Goal: Check status: Check status

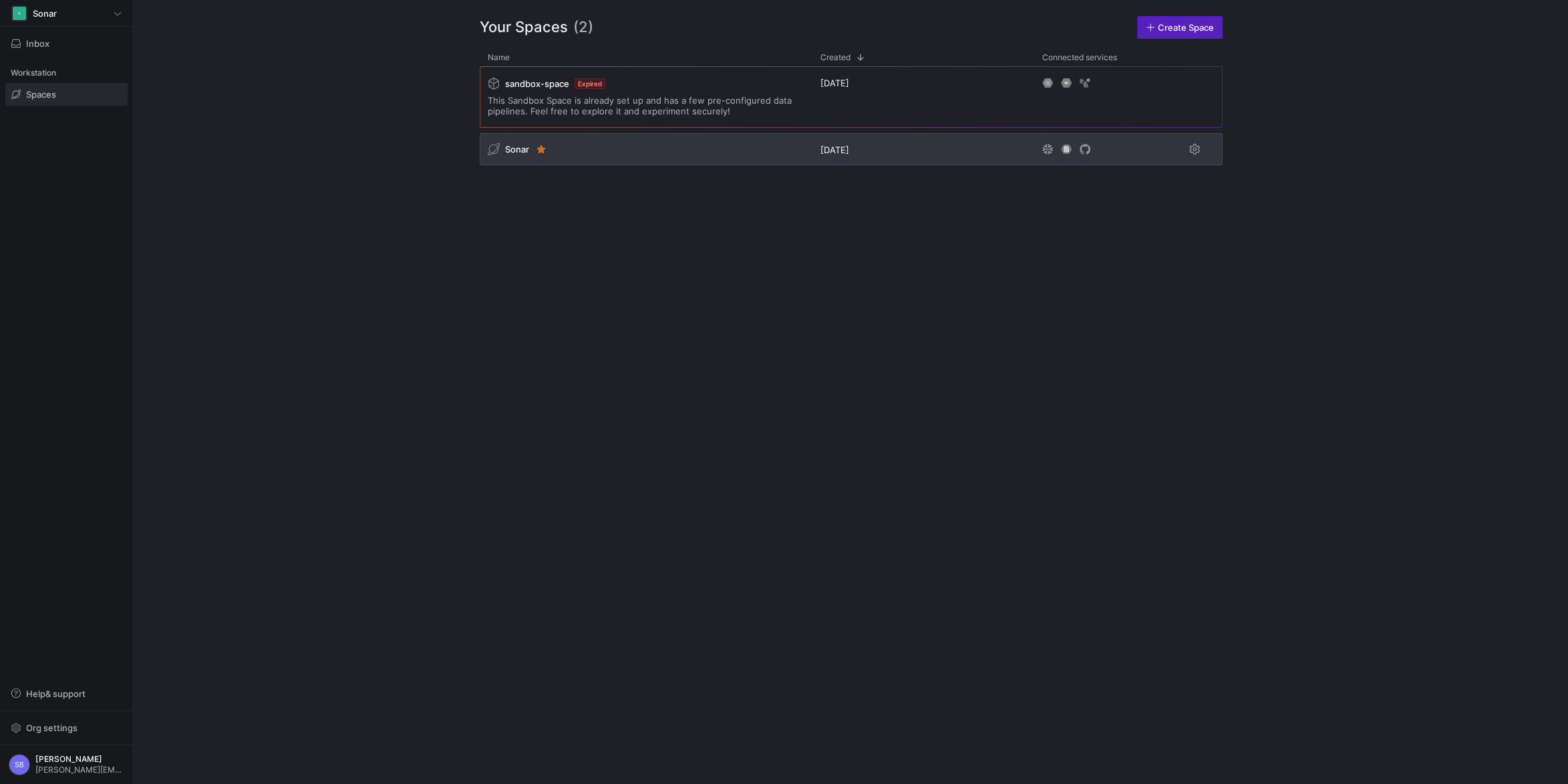
click at [511, 148] on span "Sonar" at bounding box center [517, 149] width 24 height 11
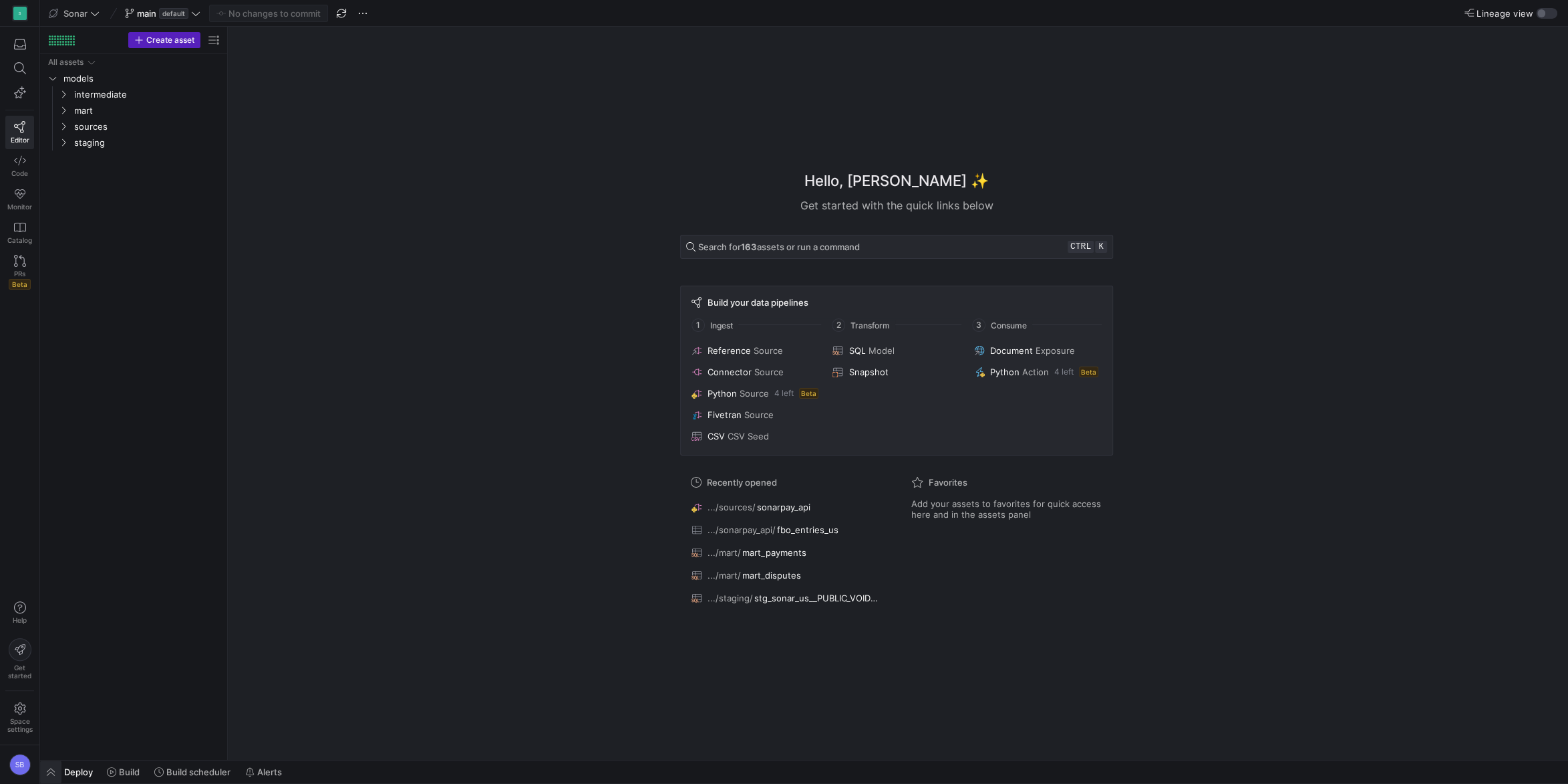
click at [55, 768] on span "button" at bounding box center [50, 771] width 21 height 23
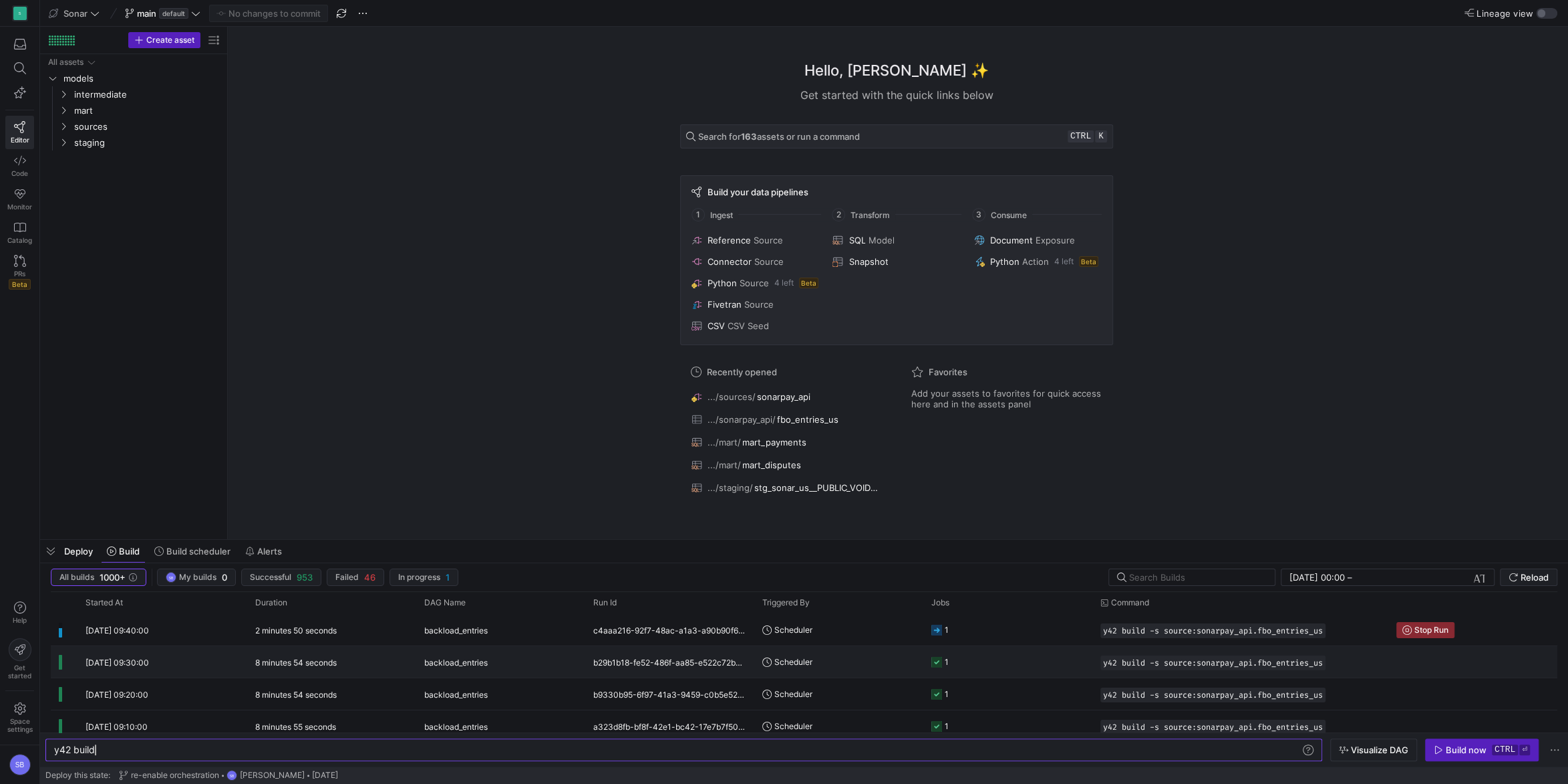
click at [280, 662] on y42-duration "8 minutes 54 seconds" at bounding box center [296, 662] width 81 height 10
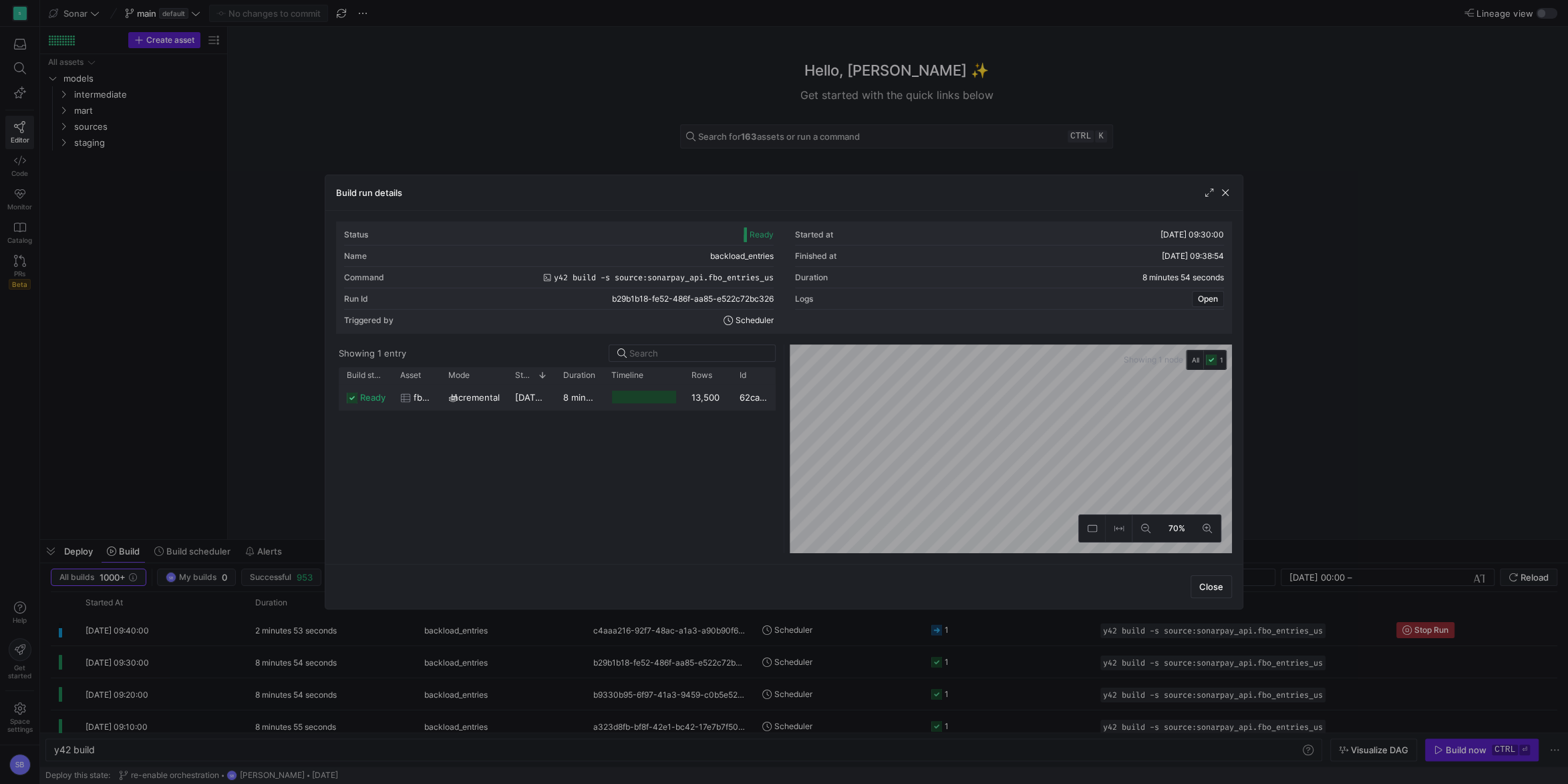
click at [588, 396] on y42-duration "8 minutes 51 seconds" at bounding box center [609, 397] width 92 height 11
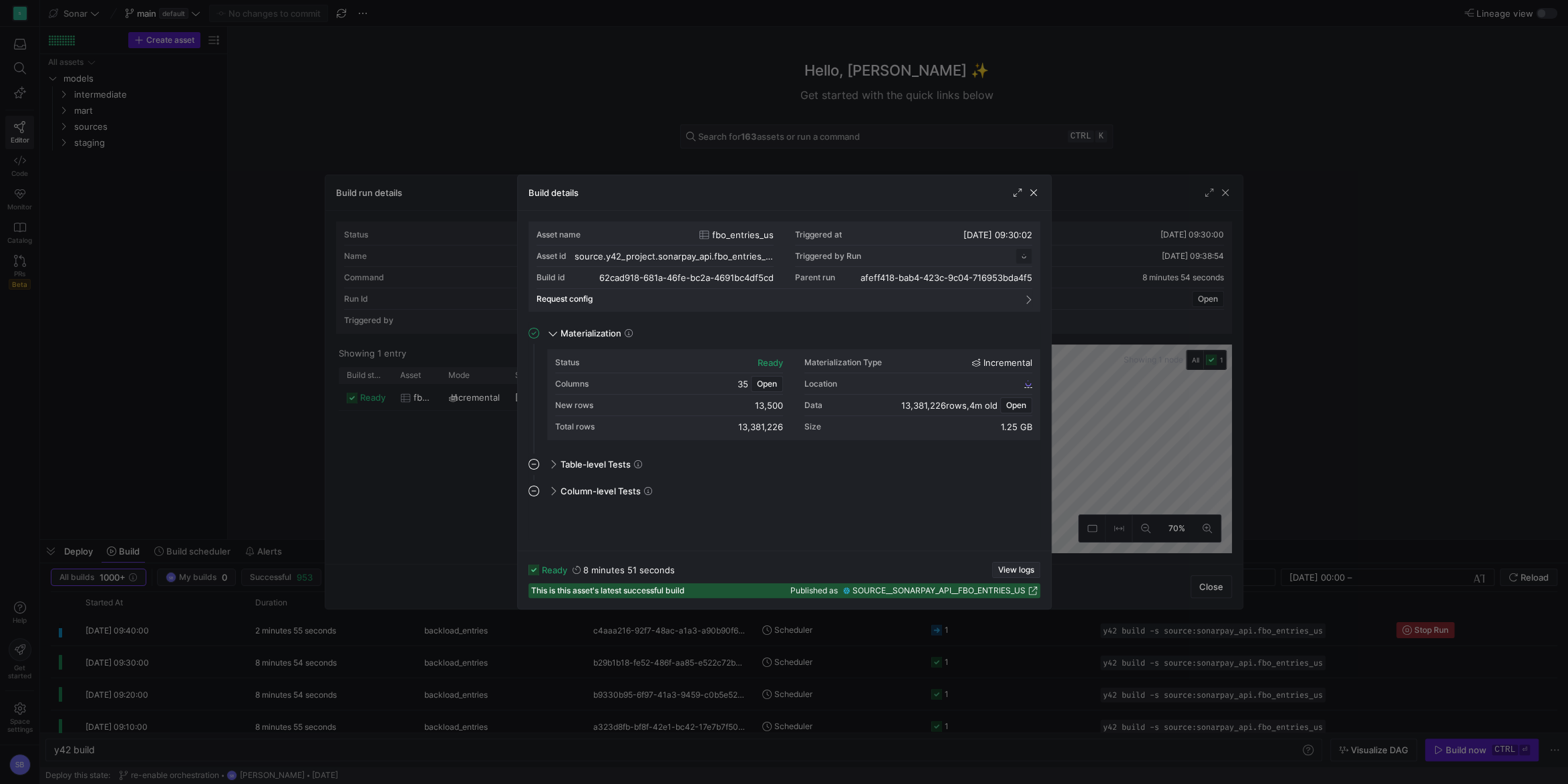
click at [1023, 570] on span "View logs" at bounding box center [1016, 569] width 36 height 9
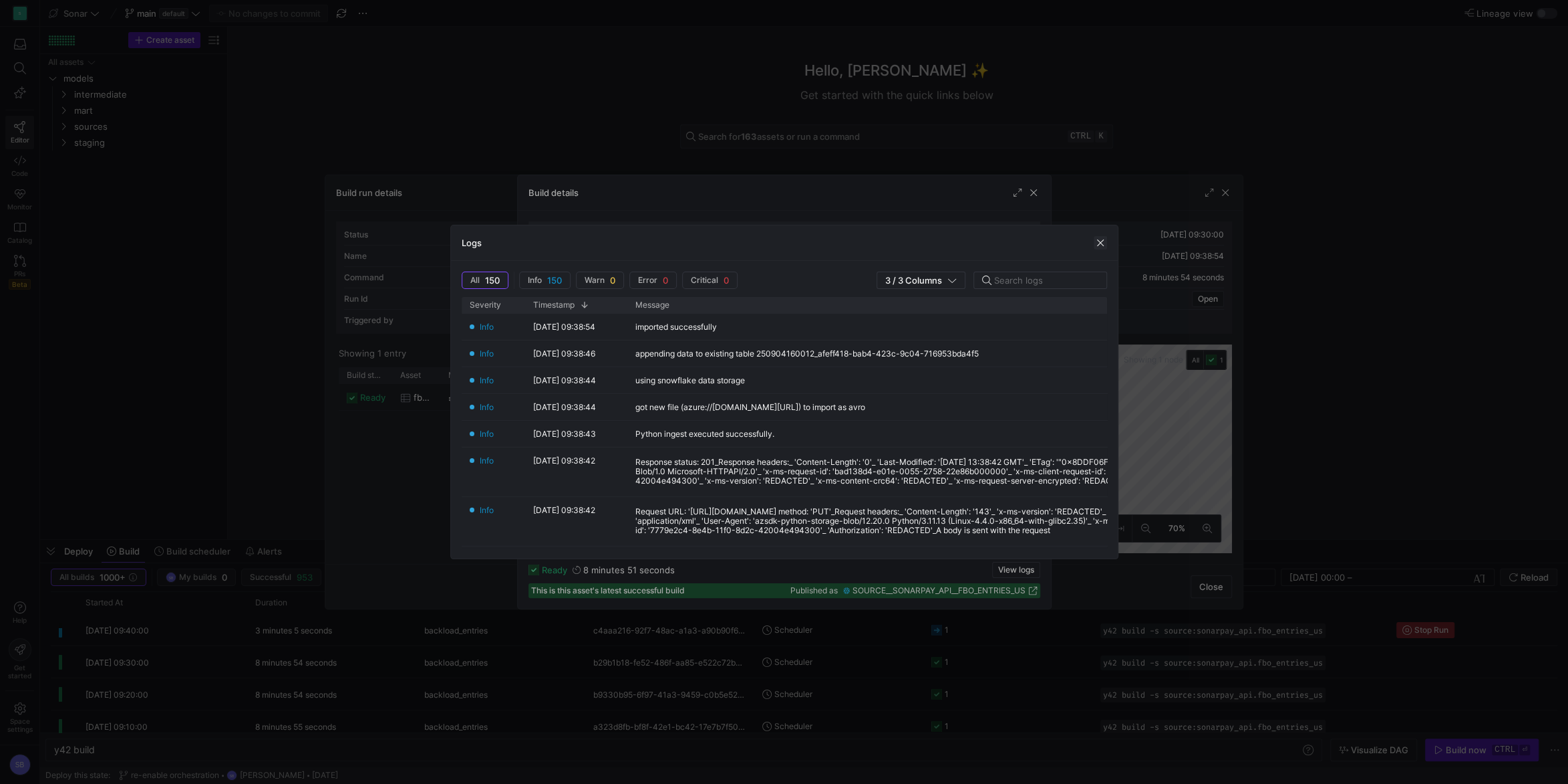
click at [1101, 240] on span "button" at bounding box center [1101, 243] width 13 height 13
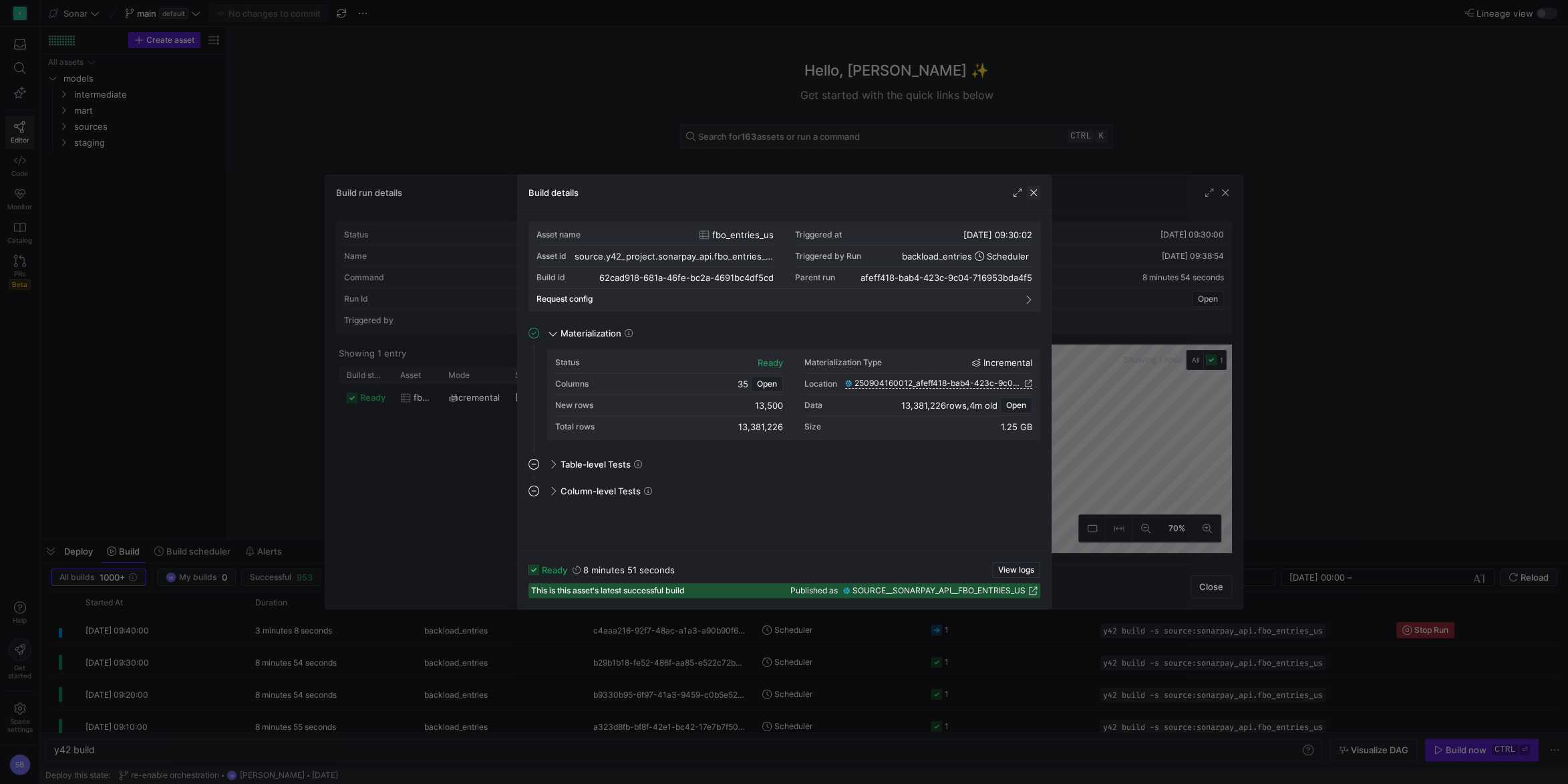
click at [1037, 192] on span "button" at bounding box center [1034, 192] width 13 height 13
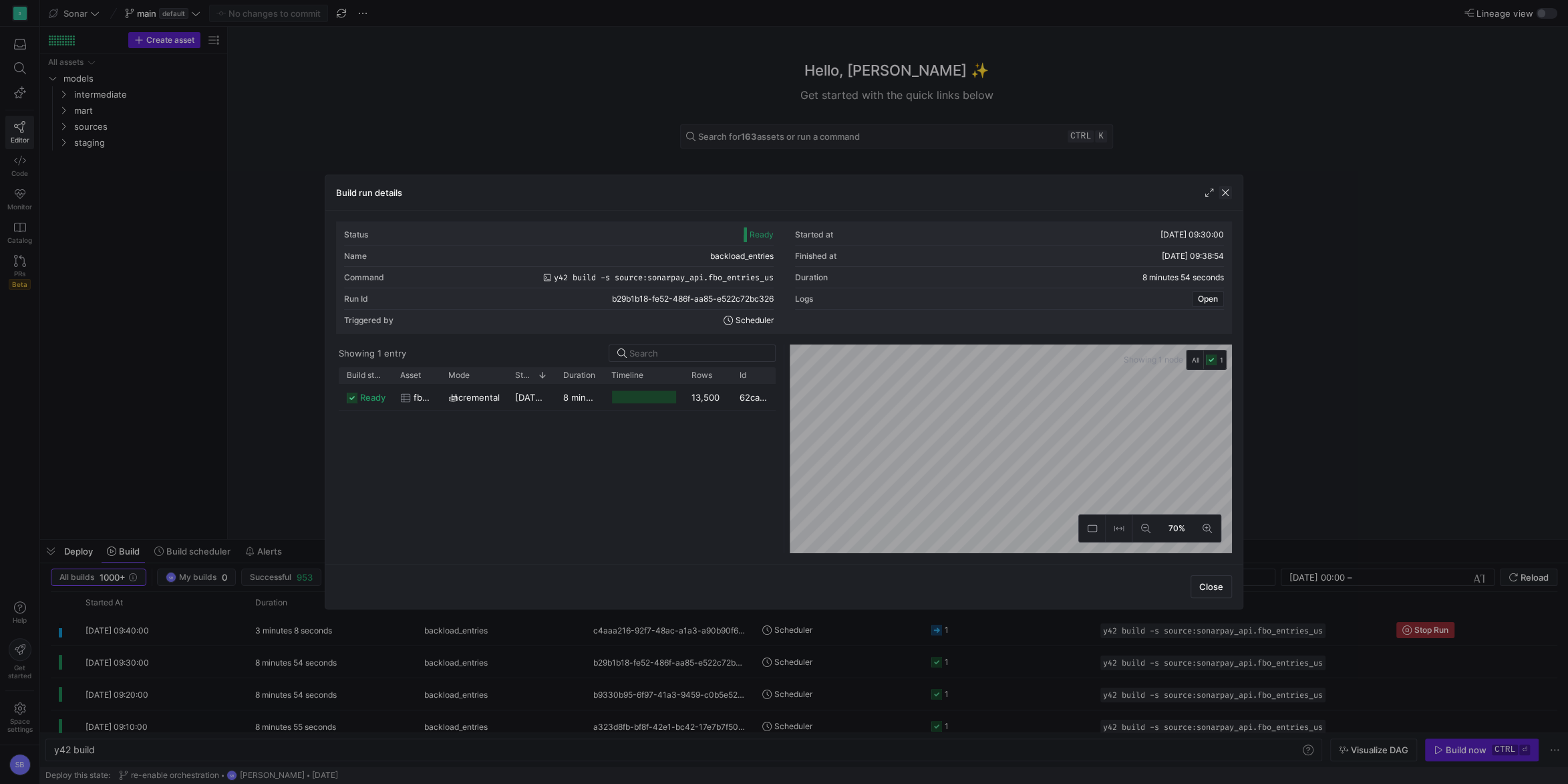
click at [1228, 192] on span "button" at bounding box center [1225, 192] width 13 height 13
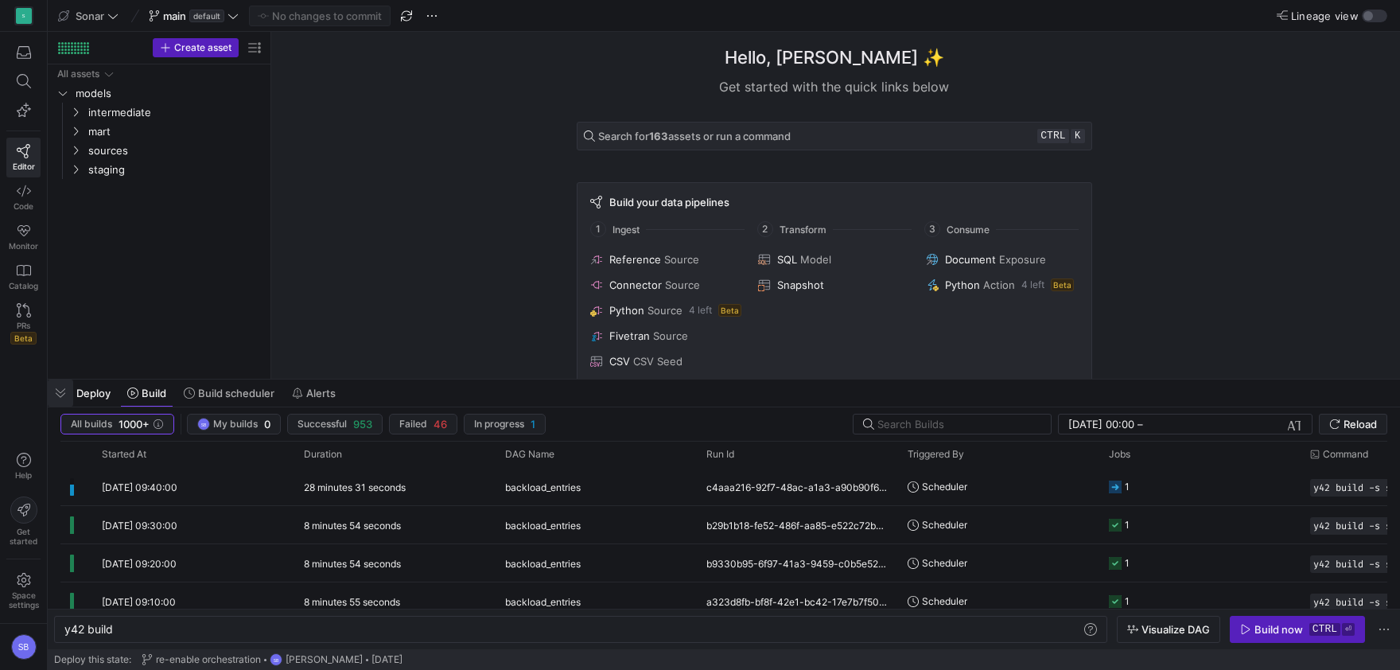
click at [57, 392] on span "button" at bounding box center [60, 393] width 25 height 27
